Goal: Information Seeking & Learning: Learn about a topic

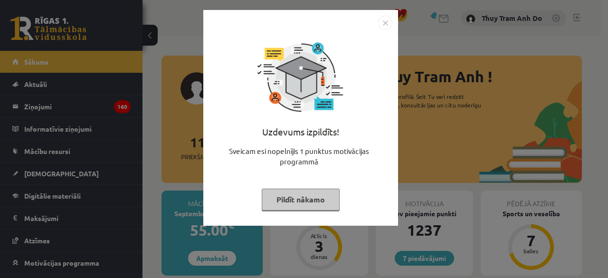
click at [304, 197] on button "Pildīt nākamo" at bounding box center [301, 200] width 78 height 22
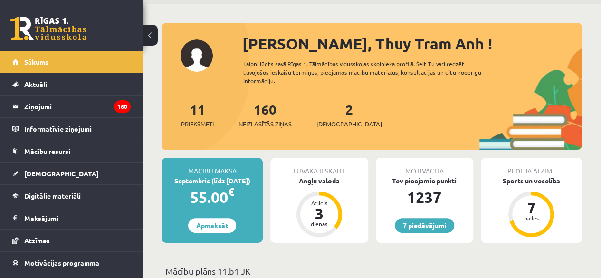
scroll to position [48, 0]
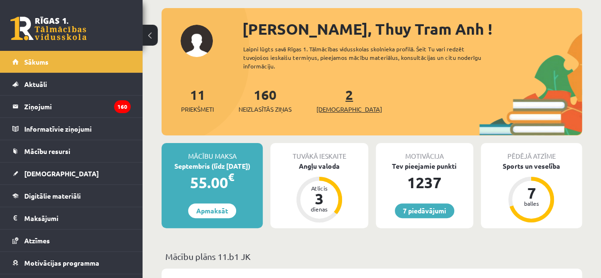
click at [333, 98] on link "2 Ieskaites" at bounding box center [349, 100] width 66 height 28
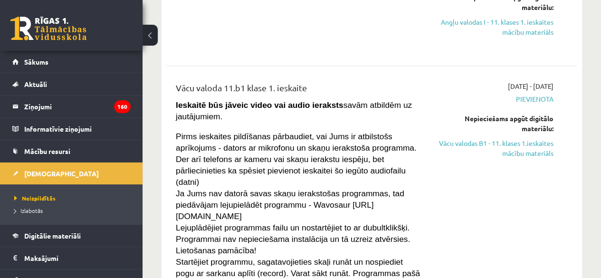
scroll to position [190, 0]
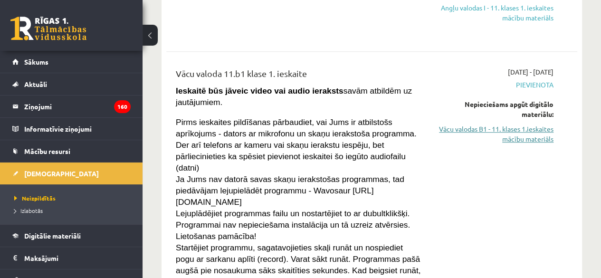
click at [498, 131] on link "Vācu valodas B1 - 11. klases 1.ieskaites mācību materiāls" at bounding box center [495, 134] width 116 height 20
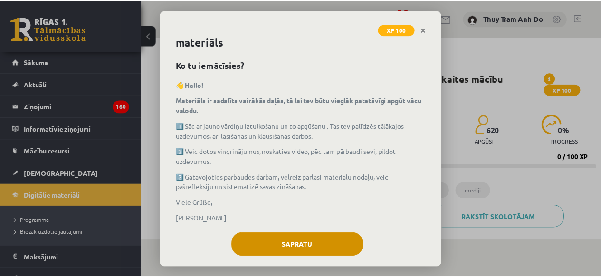
scroll to position [31, 0]
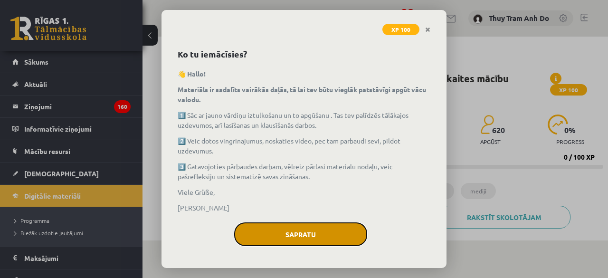
click at [336, 234] on button "Sapratu" at bounding box center [300, 234] width 133 height 24
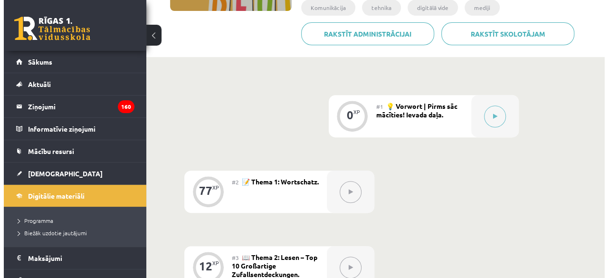
scroll to position [190, 0]
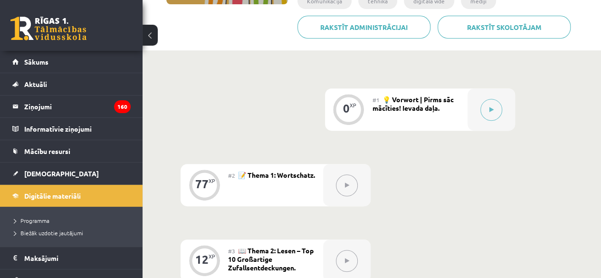
click at [432, 125] on div "#1 💡 Vorwort | Pirms sāc mācīties! Ievada daļa." at bounding box center [420, 109] width 95 height 42
click at [486, 109] on button at bounding box center [491, 110] width 22 height 22
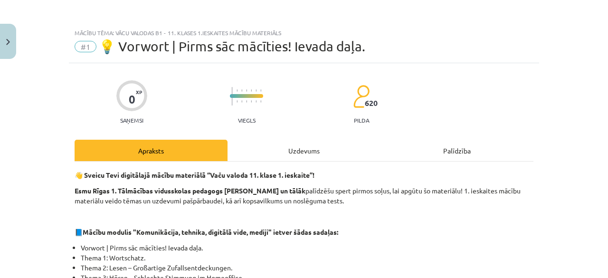
click at [307, 151] on div "Uzdevums" at bounding box center [304, 150] width 153 height 21
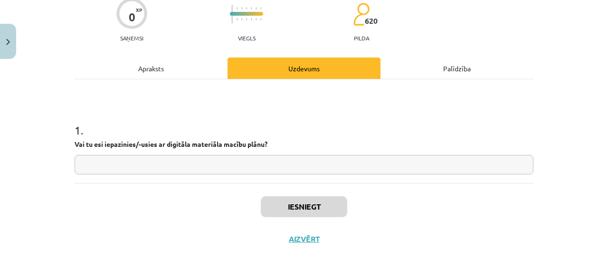
scroll to position [83, 0]
click at [236, 170] on input "text" at bounding box center [304, 163] width 459 height 19
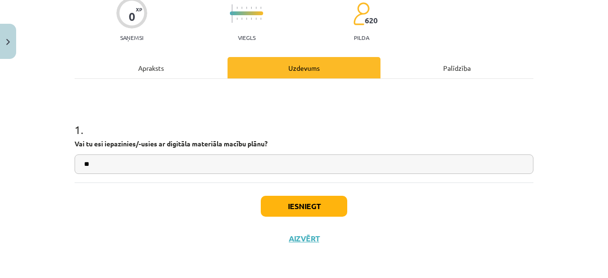
type input "*"
click at [287, 206] on button "Iesniegt" at bounding box center [304, 206] width 86 height 21
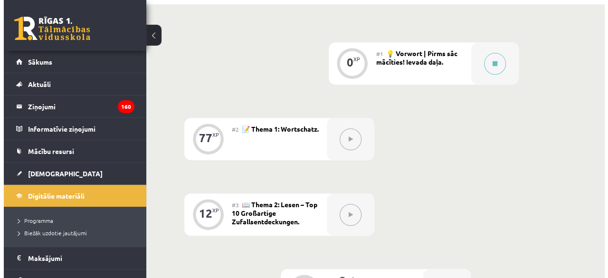
scroll to position [238, 0]
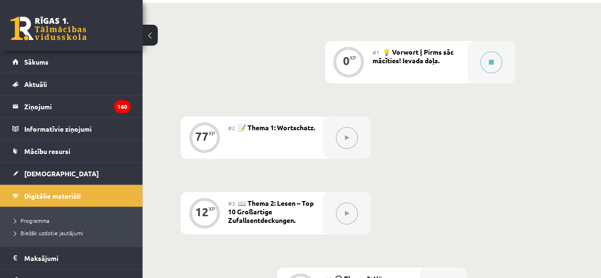
click at [354, 132] on button at bounding box center [347, 138] width 22 height 22
click at [486, 64] on button at bounding box center [491, 62] width 22 height 22
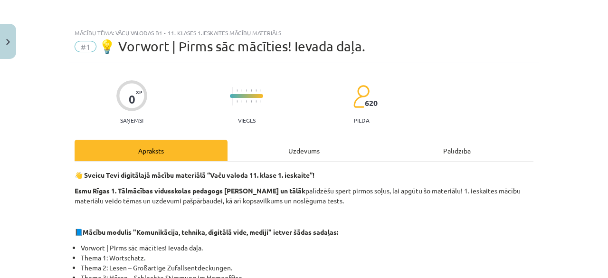
click at [310, 149] on div "Uzdevums" at bounding box center [304, 150] width 153 height 21
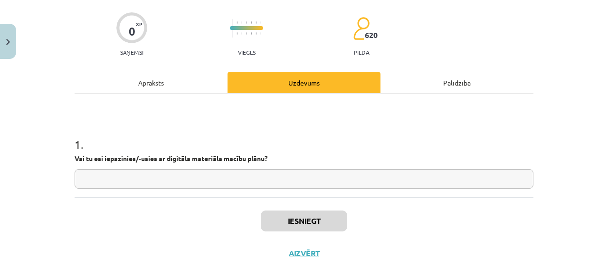
scroll to position [83, 0]
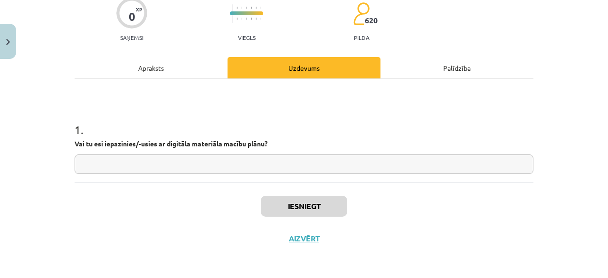
click at [306, 161] on input "text" at bounding box center [304, 163] width 459 height 19
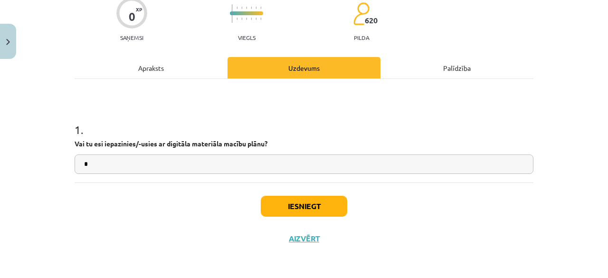
type input "*"
click at [323, 208] on button "Iesniegt" at bounding box center [304, 206] width 86 height 21
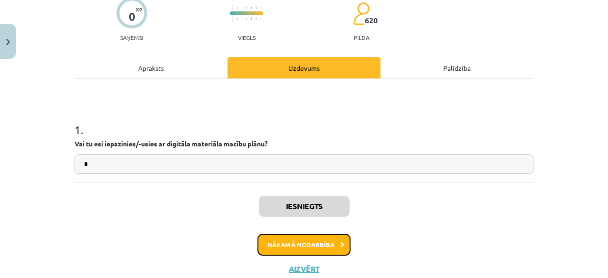
click at [271, 246] on button "Nākamā nodarbība" at bounding box center [304, 245] width 93 height 22
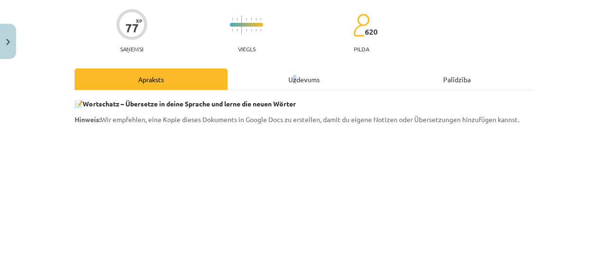
click at [292, 78] on div "Uzdevums" at bounding box center [304, 78] width 153 height 21
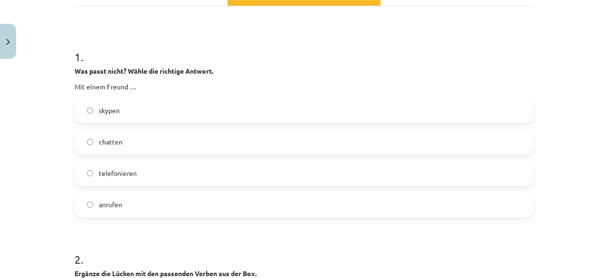
scroll to position [166, 0]
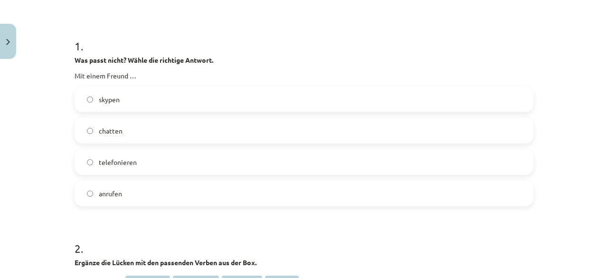
click at [136, 129] on label "chatten" at bounding box center [304, 131] width 457 height 24
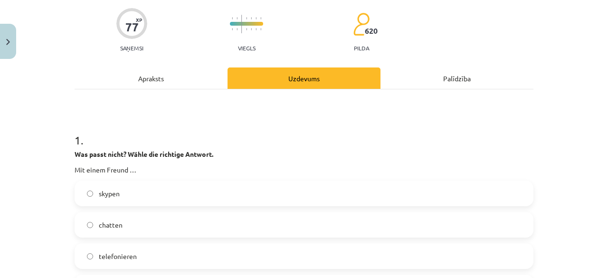
scroll to position [71, 0]
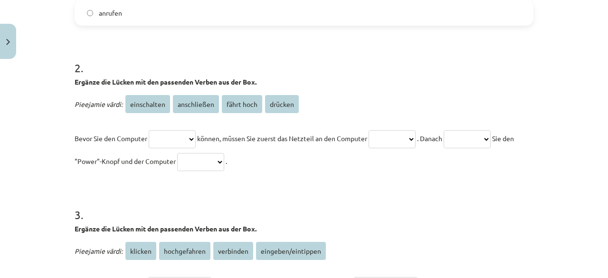
scroll to position [356, 0]
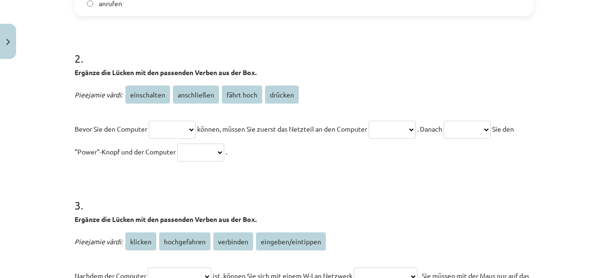
click at [179, 130] on select "**********" at bounding box center [172, 130] width 47 height 18
click at [165, 129] on select "**********" at bounding box center [172, 130] width 47 height 18
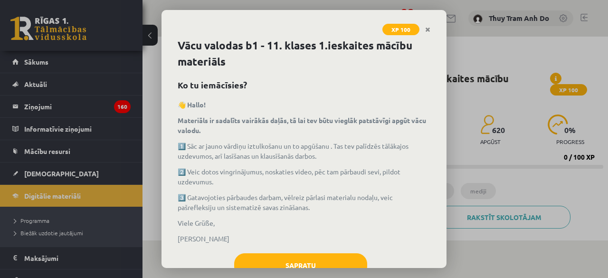
scroll to position [190, 0]
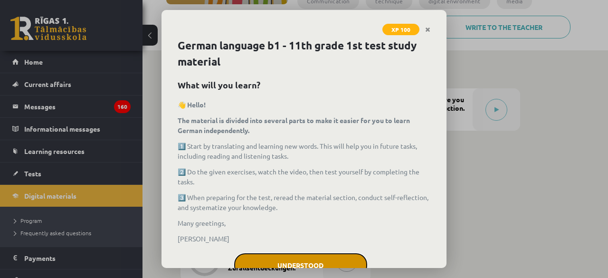
click at [281, 261] on font "Understood" at bounding box center [300, 265] width 46 height 9
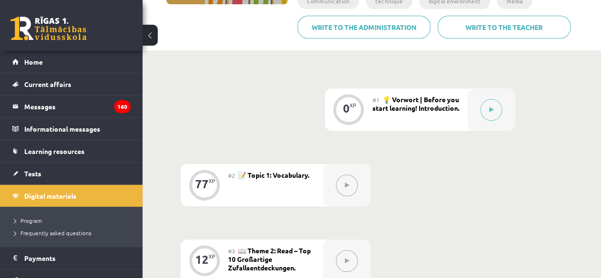
click at [345, 189] on button at bounding box center [347, 185] width 22 height 22
click at [502, 114] on div at bounding box center [492, 109] width 48 height 42
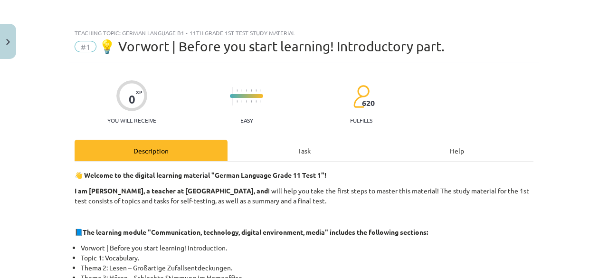
click at [323, 155] on div "Task" at bounding box center [304, 150] width 153 height 21
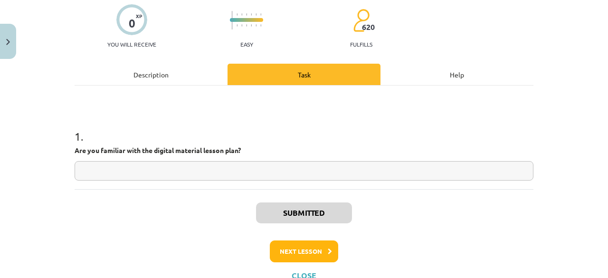
scroll to position [83, 0]
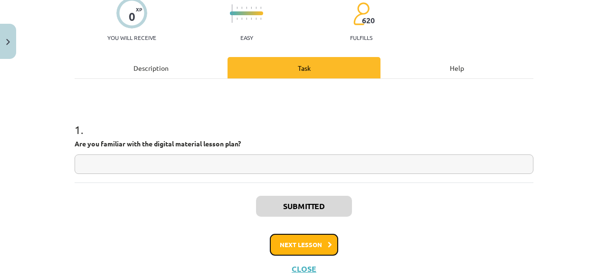
click at [298, 249] on button "Next lesson" at bounding box center [304, 245] width 68 height 22
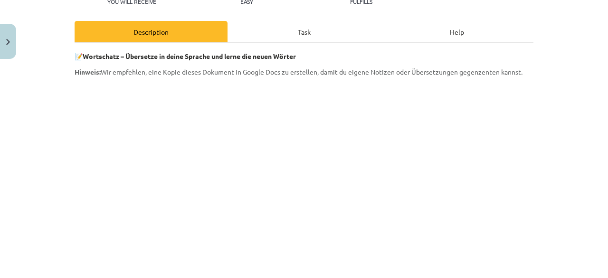
click at [292, 38] on div "Task" at bounding box center [304, 31] width 153 height 21
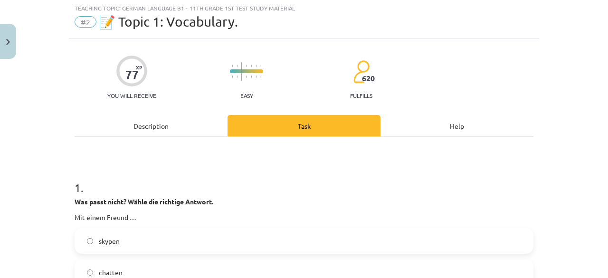
scroll to position [24, 0]
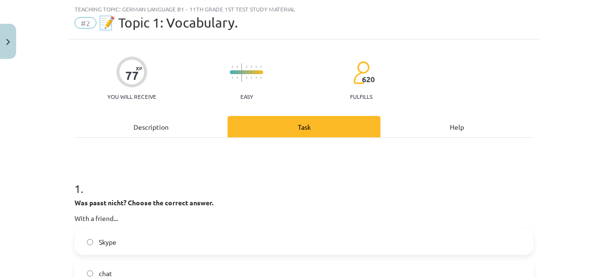
click at [134, 129] on font "Description" at bounding box center [151, 127] width 35 height 9
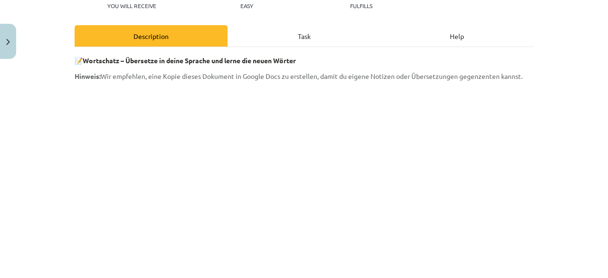
scroll to position [157, 0]
